Goal: Find specific page/section: Find specific page/section

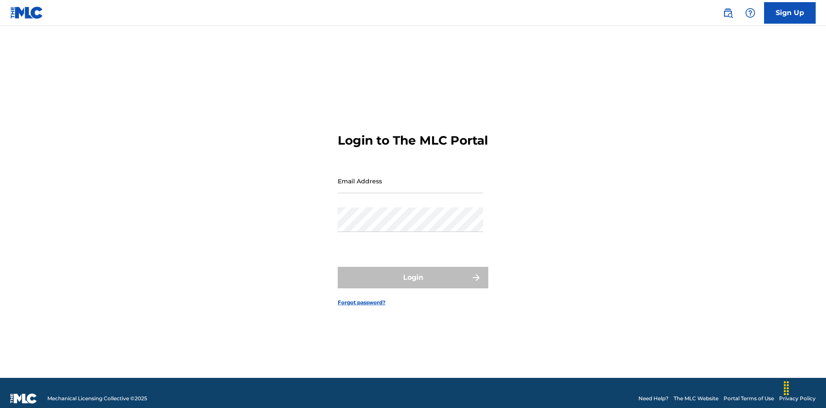
scroll to position [11, 0]
click at [411, 177] on input "Email Address" at bounding box center [410, 181] width 145 height 25
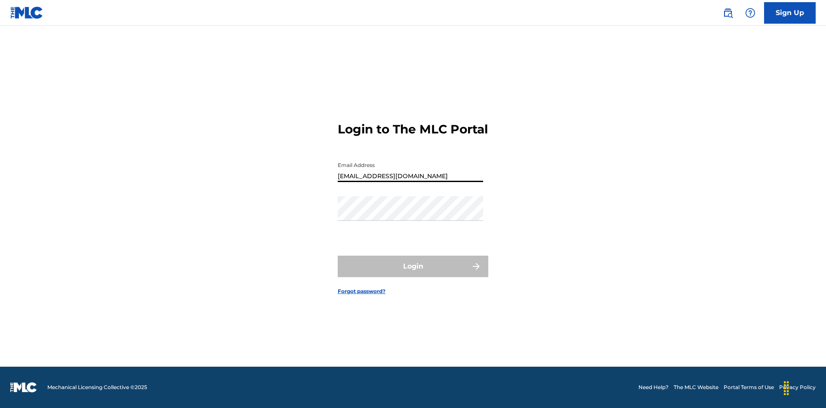
type input "Duke.McTesterson@gmail.com"
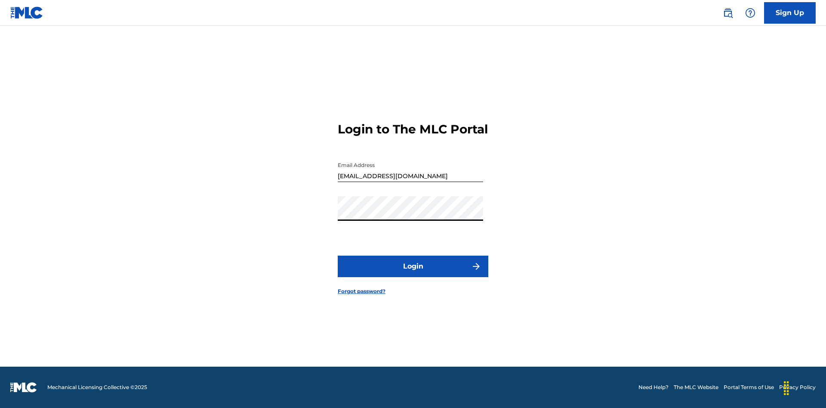
click at [413, 274] on button "Login" at bounding box center [413, 267] width 151 height 22
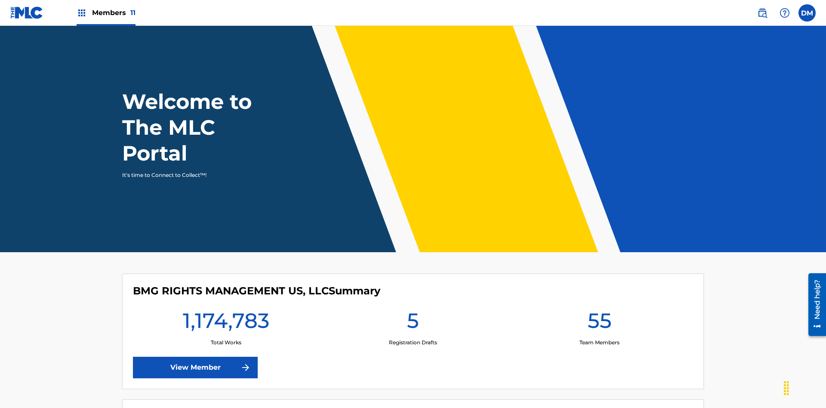
click at [106, 12] on span "Members 11" at bounding box center [113, 13] width 43 height 10
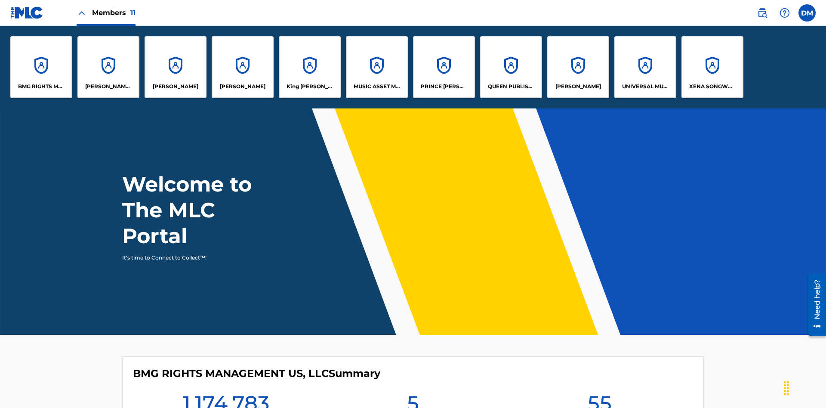
click at [645, 87] on p "UNIVERSAL MUSIC PUB GROUP" at bounding box center [645, 87] width 47 height 8
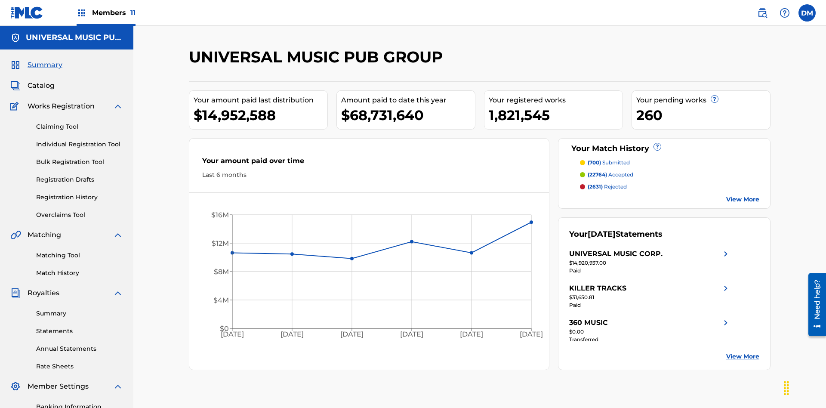
click at [41, 80] on span "Catalog" at bounding box center [41, 85] width 27 height 10
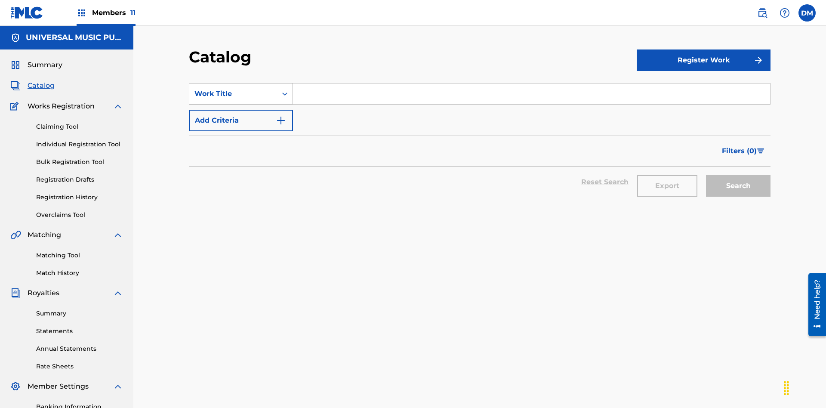
click at [233, 89] on div "Work Title" at bounding box center [233, 94] width 77 height 10
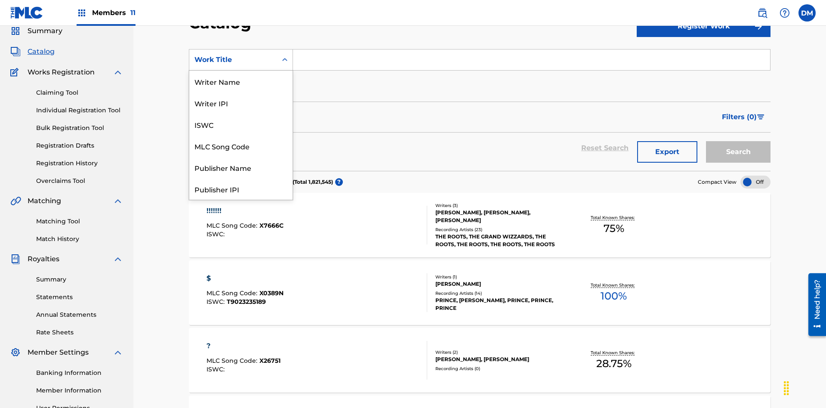
scroll to position [129, 0]
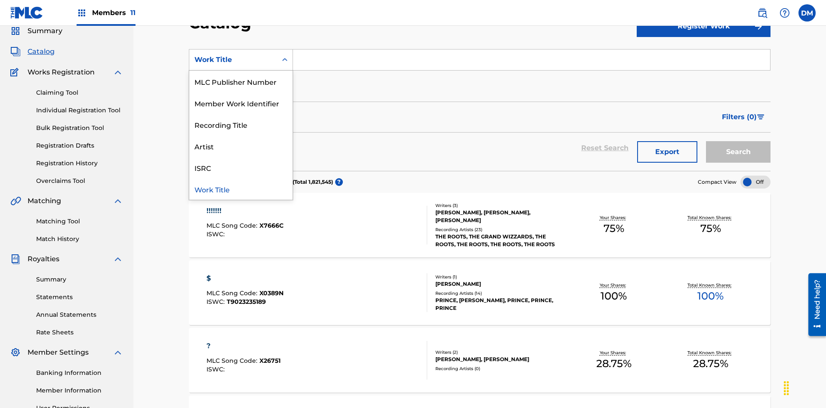
click at [241, 28] on div "MLC Song Code" at bounding box center [240, 17] width 103 height 22
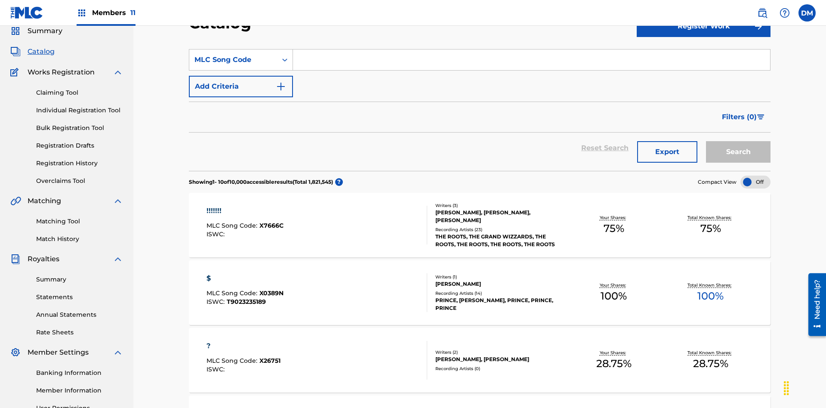
scroll to position [0, 0]
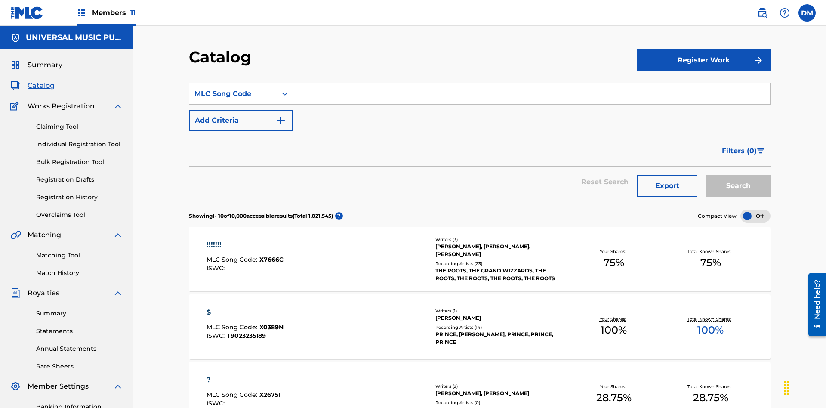
click at [532, 83] on input "Search Form" at bounding box center [531, 93] width 477 height 21
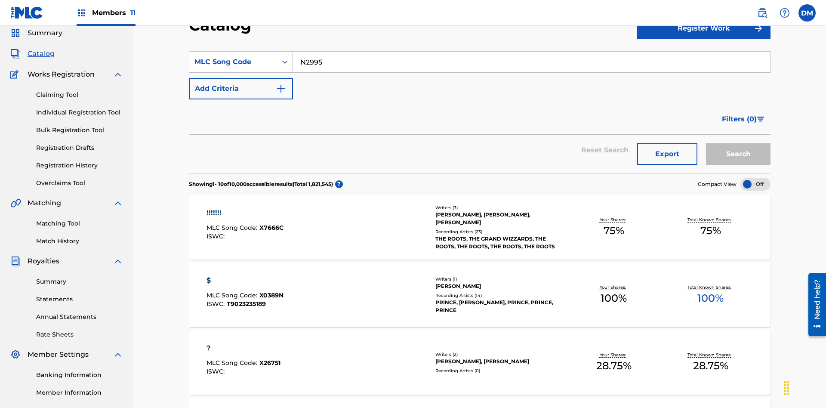
type input "N2995H"
